Goal: Check status: Check status

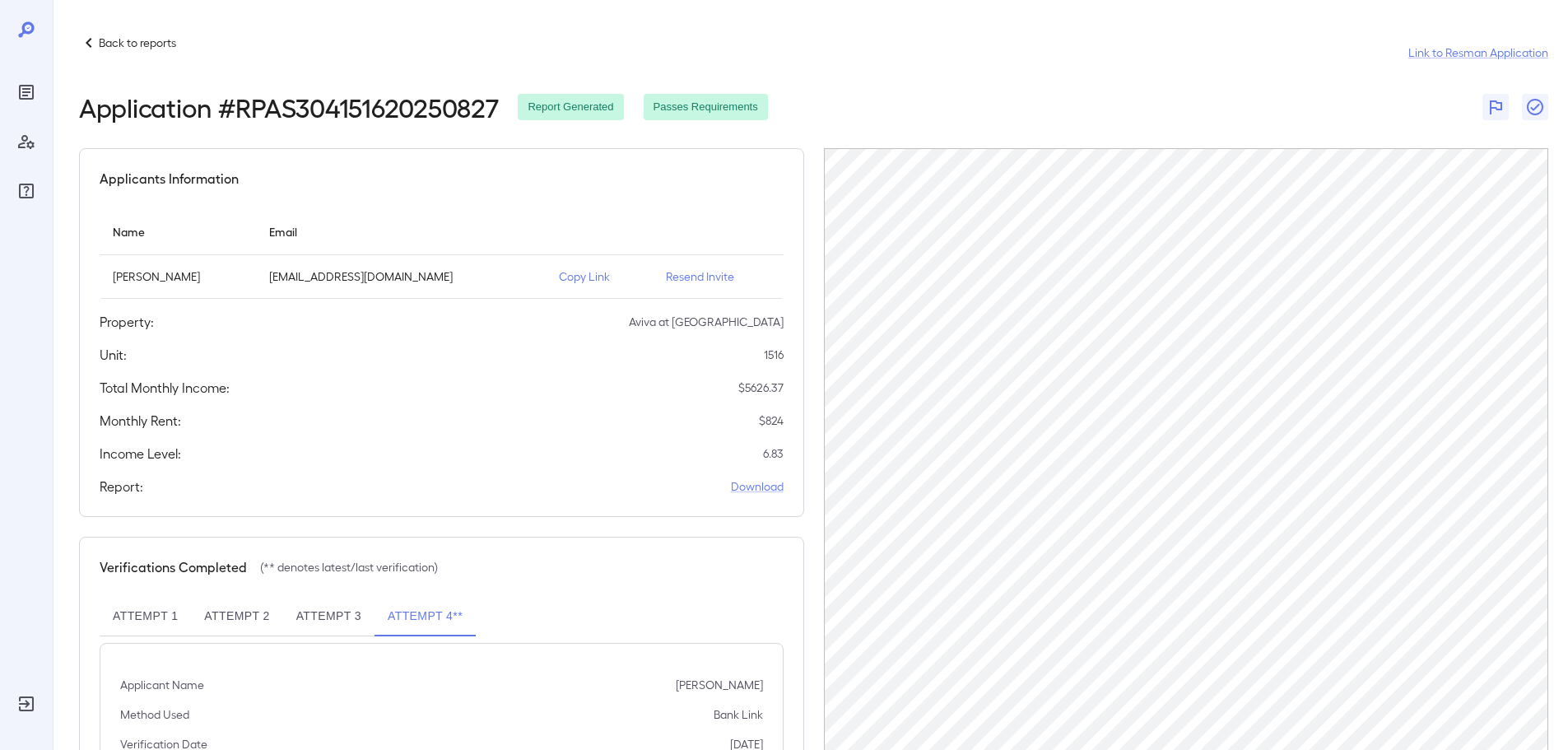
click at [182, 48] on div "Back to reports Link to Resman Application" at bounding box center [813, 53] width 1470 height 40
click at [175, 49] on p "Back to reports" at bounding box center [136, 43] width 77 height 17
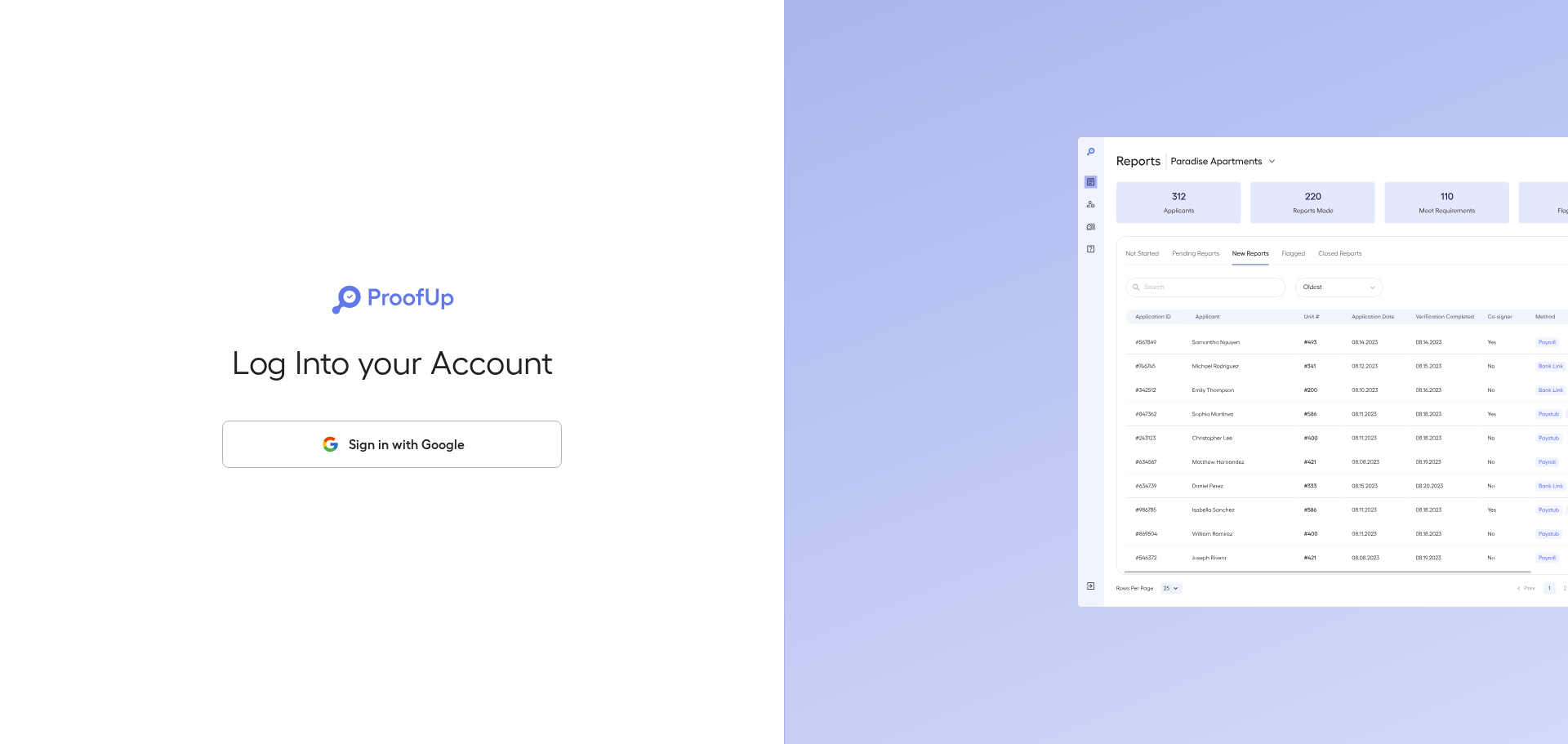
click at [417, 442] on button "Sign in with Google" at bounding box center [392, 444] width 340 height 47
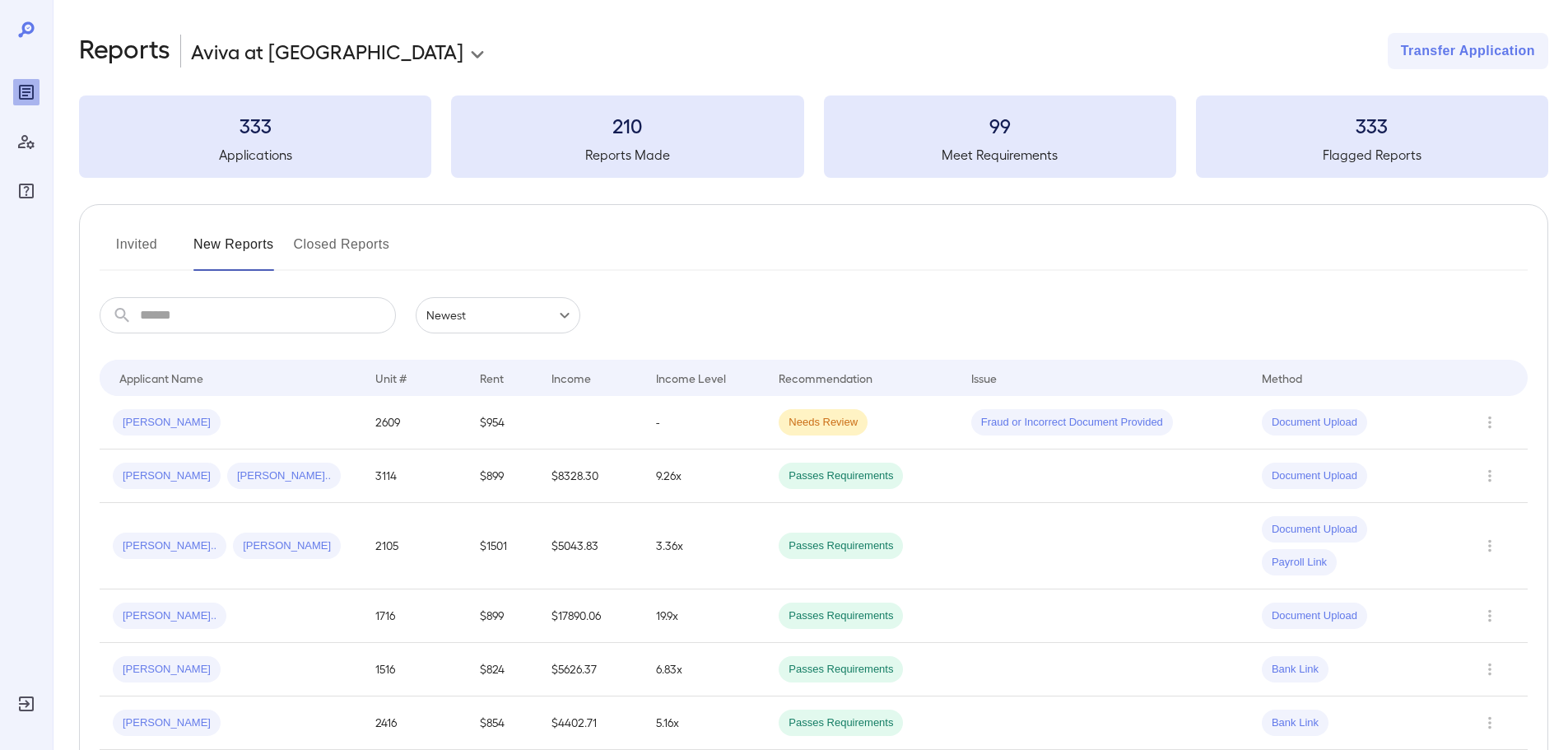
click at [707, 244] on div "Invited New Reports Closed Reports" at bounding box center [813, 251] width 1429 height 40
click at [224, 428] on div "Agustin M..." at bounding box center [231, 422] width 237 height 26
